Goal: Find contact information: Find contact information

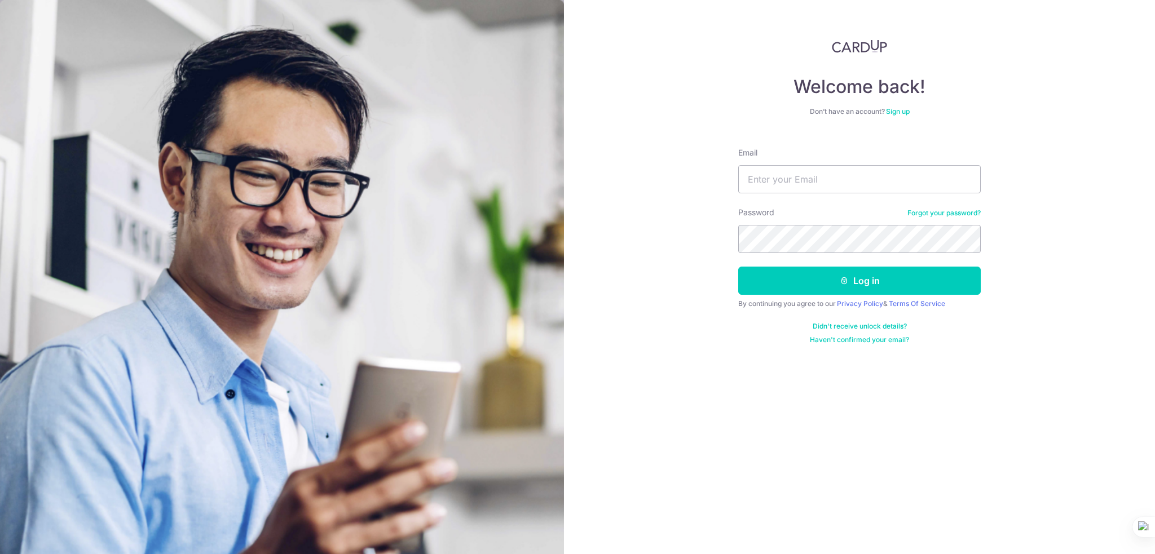
type input "[EMAIL_ADDRESS][DOMAIN_NAME]"
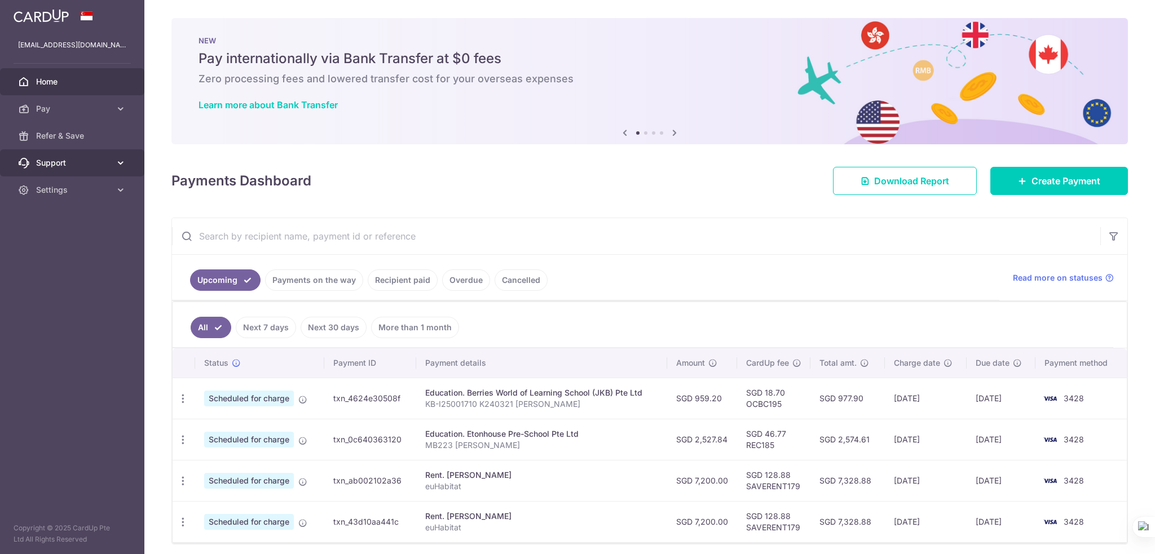
click at [78, 163] on span "Support" at bounding box center [73, 162] width 74 height 11
click at [71, 214] on span "Contact Us" at bounding box center [73, 216] width 74 height 11
